Goal: Book appointment/travel/reservation

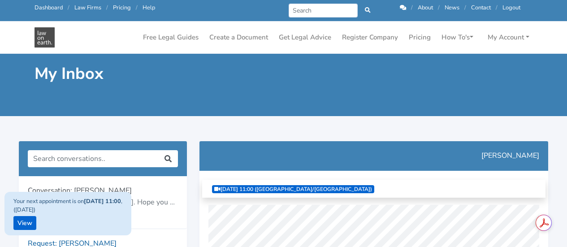
scroll to position [413, 0]
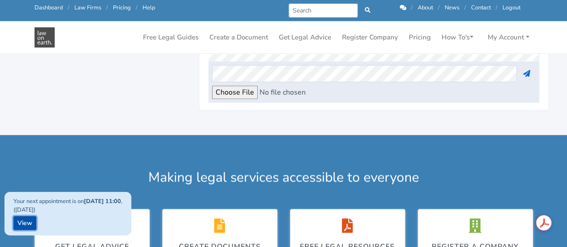
click at [26, 218] on link "View" at bounding box center [24, 223] width 23 height 14
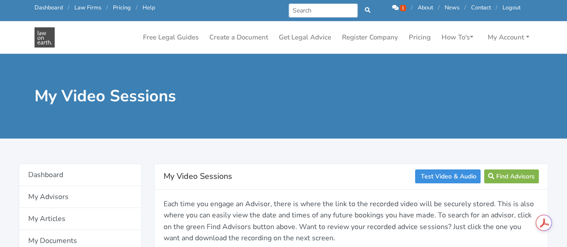
click at [394, 9] on icon at bounding box center [395, 8] width 6 height 6
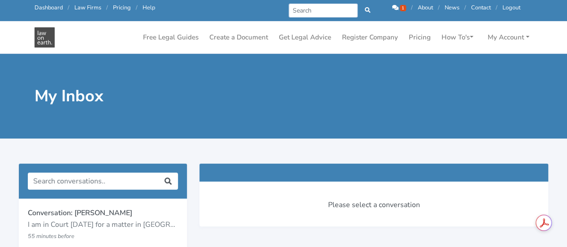
click at [567, 55] on div "My Inbox" at bounding box center [283, 96] width 567 height 85
click at [87, 221] on p "I am in Court [DATE] for a matter in [GEOGRAPHIC_DATA] and for some reason this…" at bounding box center [103, 224] width 150 height 12
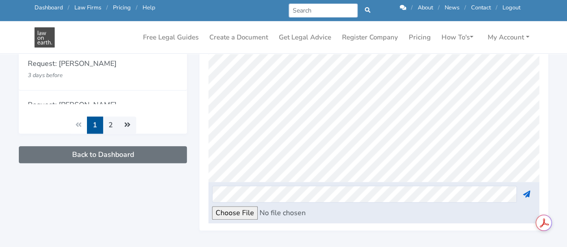
scroll to position [289, 0]
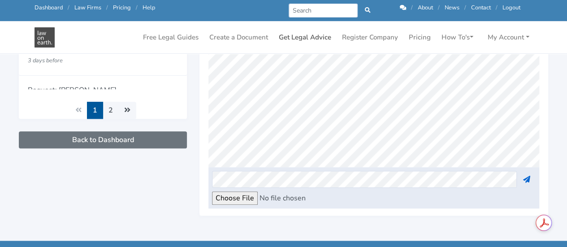
click at [293, 36] on link "Get Legal Advice" at bounding box center [305, 37] width 60 height 17
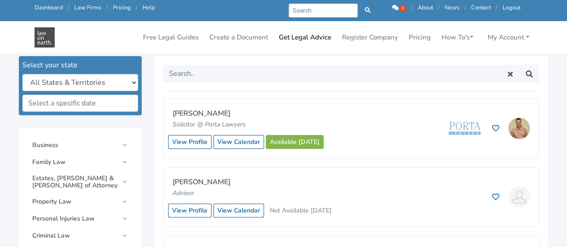
scroll to position [244, 0]
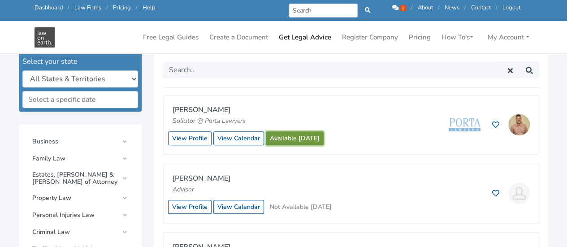
click at [301, 136] on link "Available today" at bounding box center [295, 138] width 58 height 14
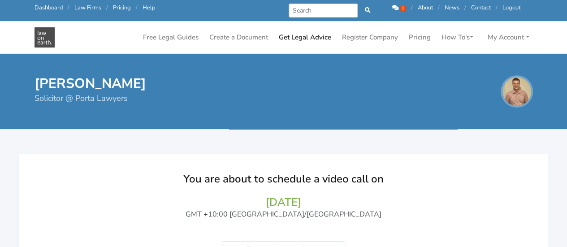
click at [303, 36] on link "Get Legal Advice" at bounding box center [305, 37] width 60 height 17
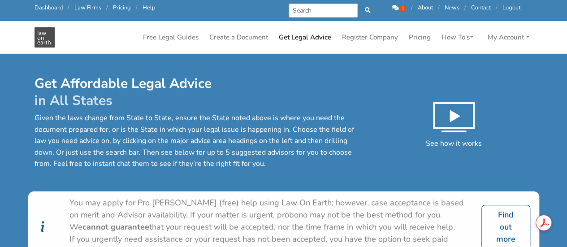
click at [291, 158] on p "Given the laws change from State to State, ensure the State noted above is wher…" at bounding box center [199, 141] width 328 height 57
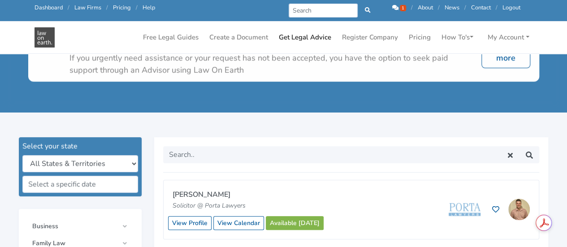
scroll to position [161, 0]
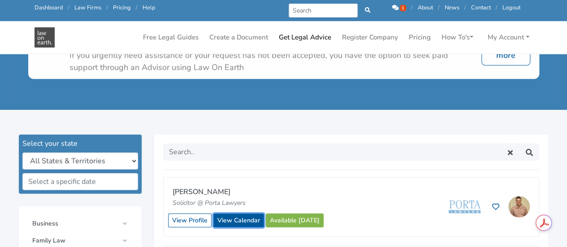
click at [246, 216] on link "View Calendar" at bounding box center [238, 220] width 51 height 14
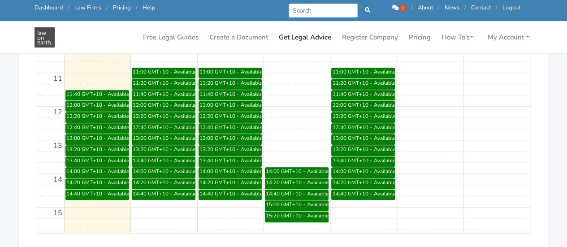
scroll to position [395, 0]
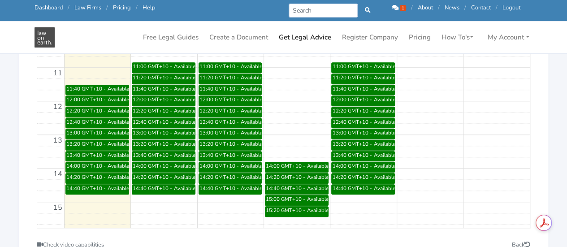
click at [363, 68] on div "11:00 - 11:20 GMT+10" at bounding box center [353, 66] width 42 height 7
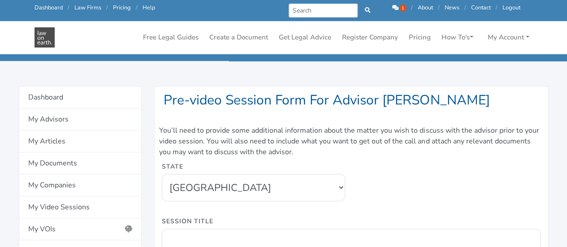
scroll to position [50, 0]
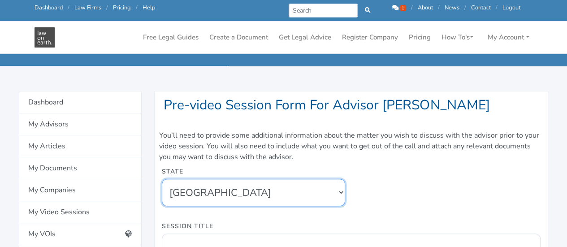
click at [339, 192] on select "[GEOGRAPHIC_DATA] [GEOGRAPHIC_DATA] [GEOGRAPHIC_DATA] [GEOGRAPHIC_DATA] [GEOGRA…" at bounding box center [253, 192] width 183 height 27
select select "5"
click at [162, 179] on select "[GEOGRAPHIC_DATA] [GEOGRAPHIC_DATA] [GEOGRAPHIC_DATA] [GEOGRAPHIC_DATA] [GEOGRA…" at bounding box center [253, 192] width 183 height 27
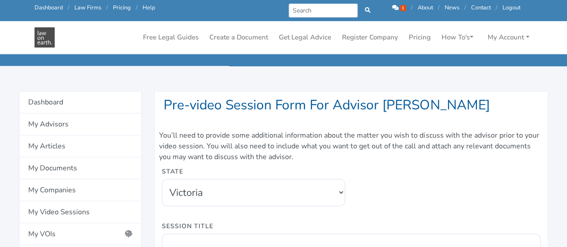
click at [426, 212] on div "State [GEOGRAPHIC_DATA] [GEOGRAPHIC_DATA] [GEOGRAPHIC_DATA] [GEOGRAPHIC_DATA] […" at bounding box center [351, 193] width 391 height 55
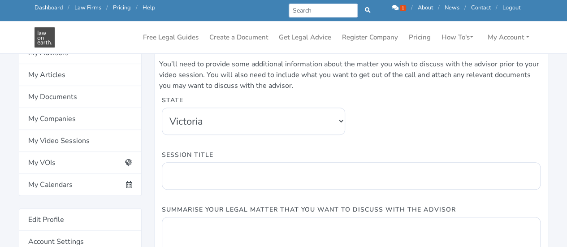
scroll to position [122, 0]
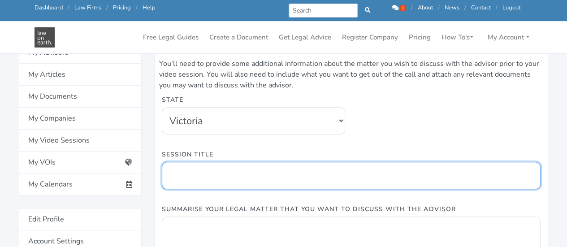
click at [344, 180] on input "Session Title" at bounding box center [351, 175] width 379 height 27
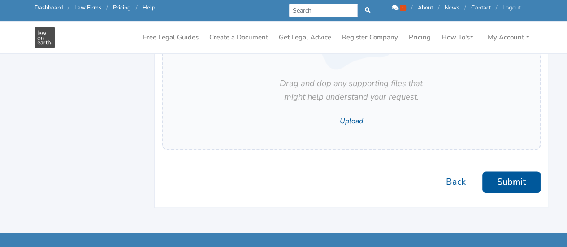
scroll to position [604, 0]
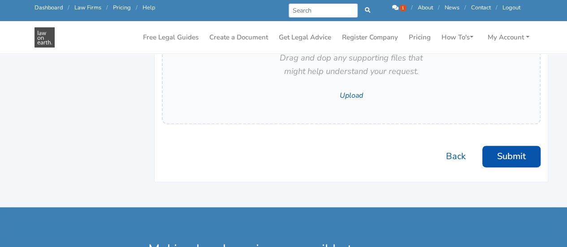
type input "As mentioned earlier"
click at [521, 153] on button "Submit" at bounding box center [512, 157] width 58 height 22
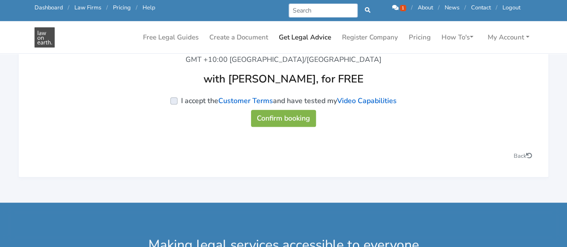
scroll to position [128, 0]
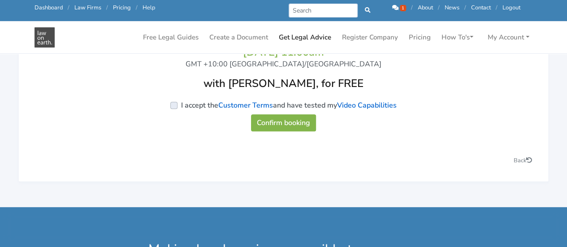
click at [181, 103] on label "I accept the Customer Terms and have tested my Video Capabilities" at bounding box center [289, 105] width 216 height 11
click at [44, 103] on input "I accept the Customer Terms and have tested my Video Capabilities" at bounding box center [40, 104] width 7 height 9
checkbox input "true"
click at [284, 127] on button "Confirm booking" at bounding box center [283, 122] width 65 height 17
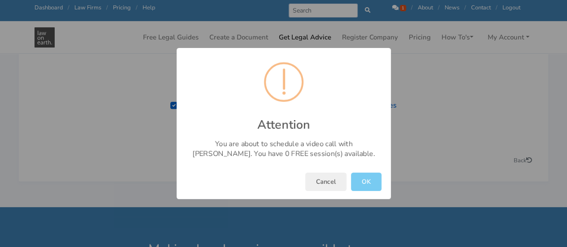
click at [368, 187] on button "OK" at bounding box center [366, 182] width 30 height 18
